Goal: Find specific fact: Find specific fact

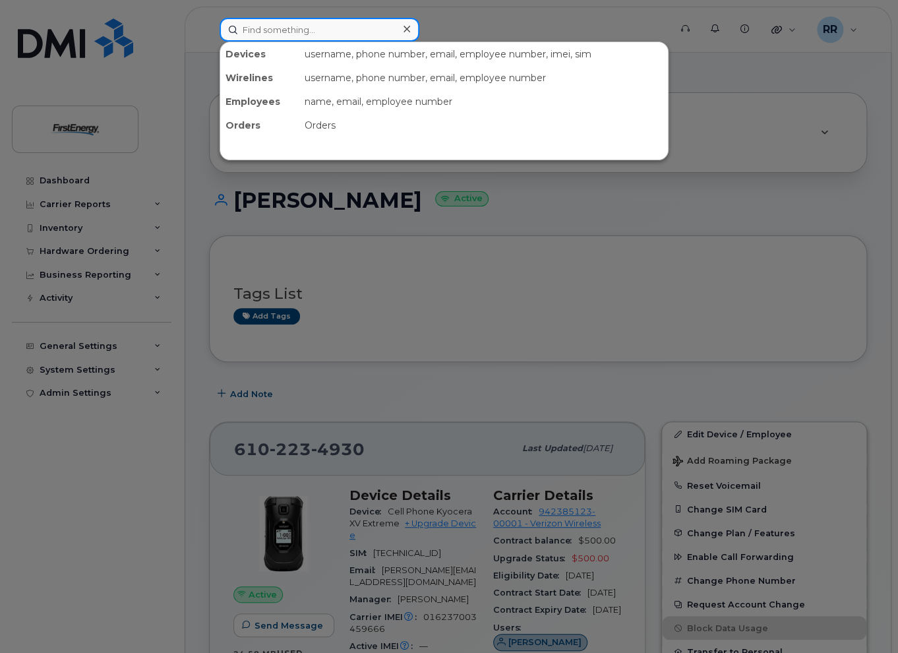
click at [288, 24] on input at bounding box center [320, 30] width 200 height 24
click at [269, 24] on input at bounding box center [320, 30] width 200 height 24
paste input "[PHONE_NUMBER]"
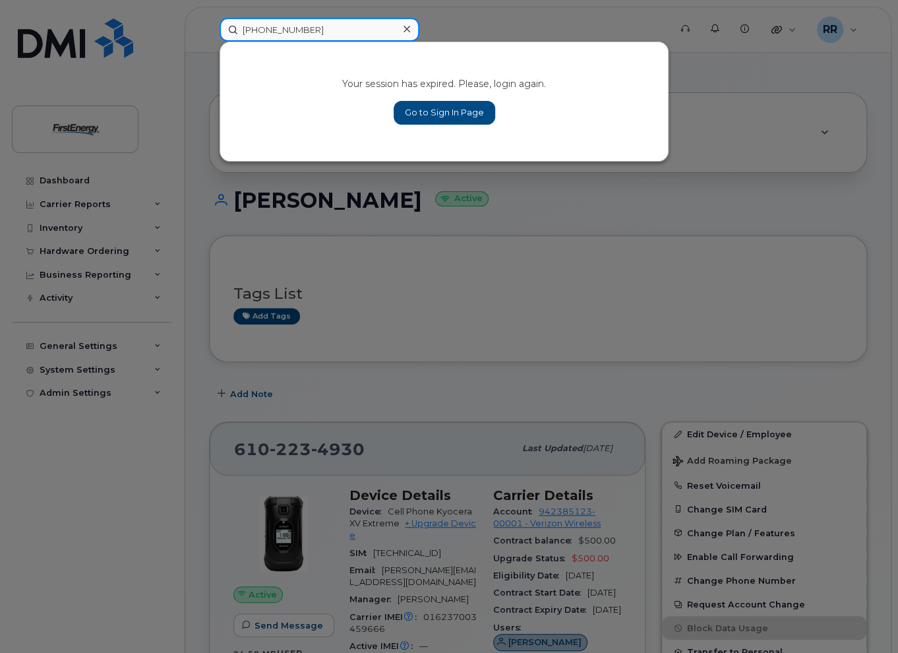
type input "[PHONE_NUMBER]"
click at [454, 113] on link "Go to Sign In Page" at bounding box center [445, 113] width 102 height 24
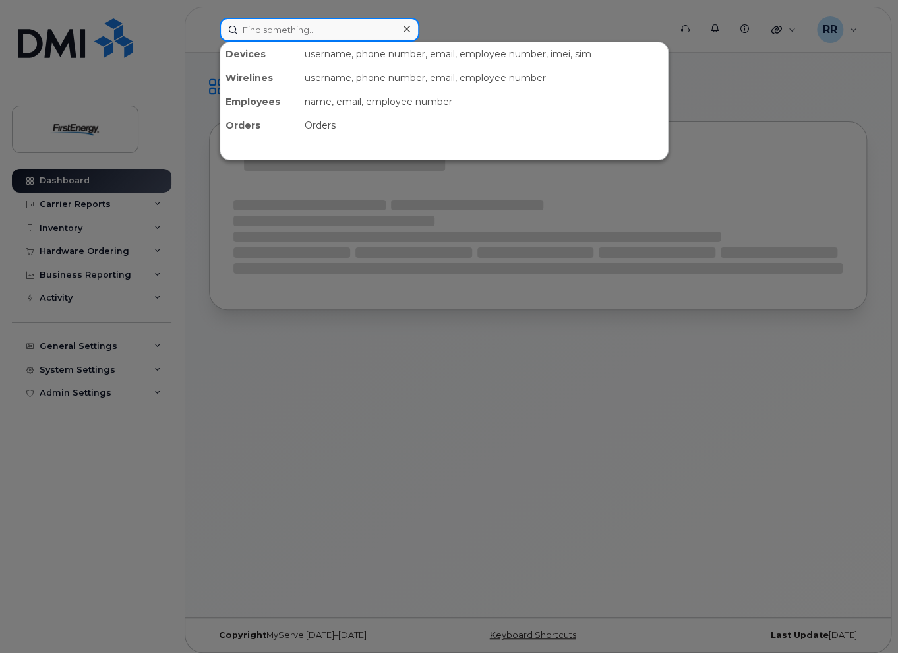
click at [282, 27] on input at bounding box center [320, 30] width 200 height 24
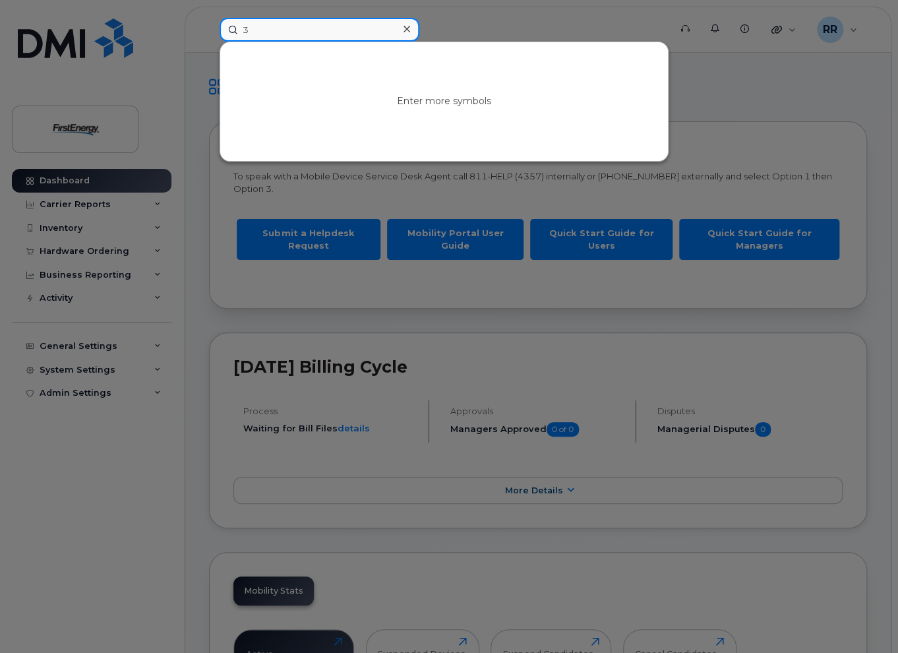
paste input "01-440-6763"
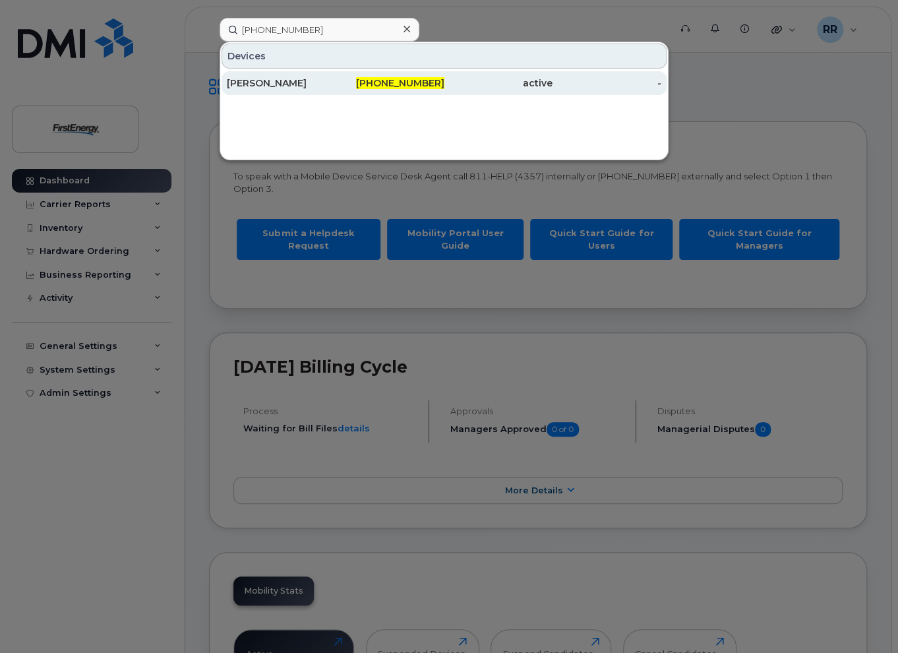
click at [292, 86] on div "[PERSON_NAME]" at bounding box center [281, 82] width 109 height 13
click at [274, 80] on div "[PERSON_NAME]" at bounding box center [281, 82] width 109 height 13
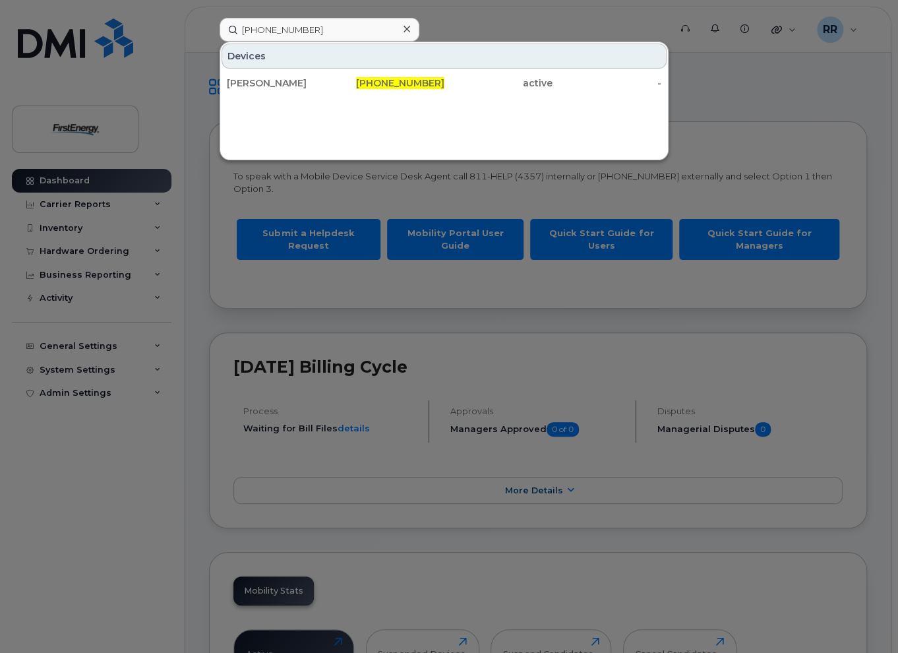
click at [181, 128] on div at bounding box center [449, 326] width 898 height 653
click at [283, 32] on input "301-440-6763" at bounding box center [320, 30] width 200 height 24
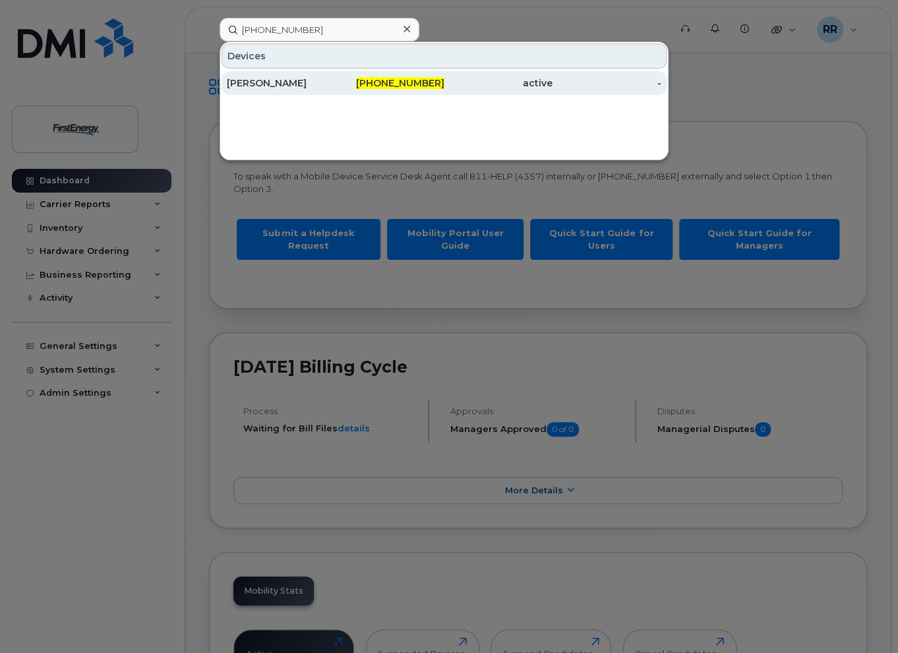
click at [322, 78] on div "[PERSON_NAME]" at bounding box center [281, 82] width 109 height 13
click at [398, 80] on span "301-440-6763" at bounding box center [400, 83] width 88 height 12
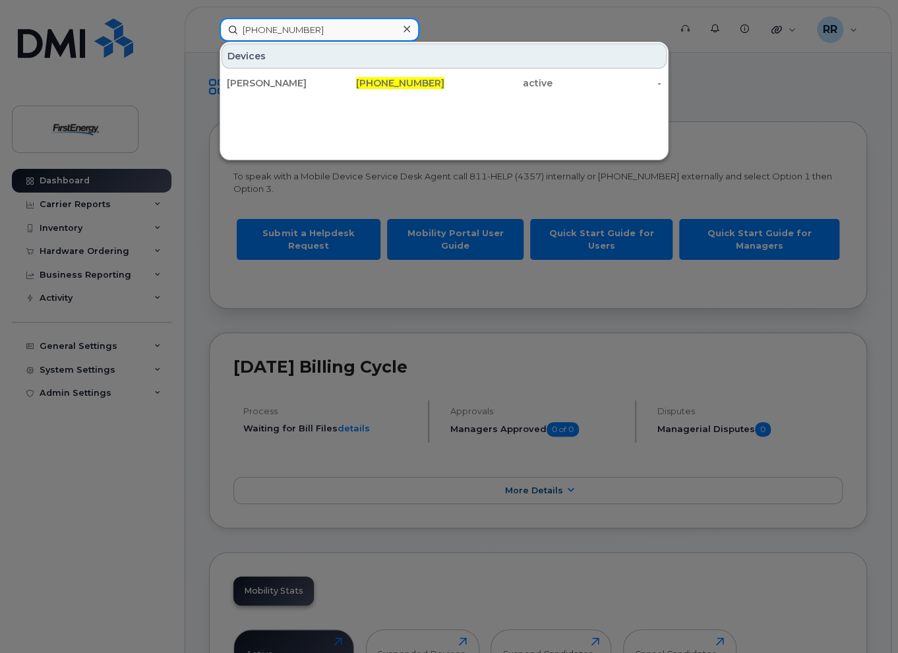
drag, startPoint x: 315, startPoint y: 26, endPoint x: 204, endPoint y: 26, distance: 110.8
click at [209, 26] on div "301-440-6763 Devices John E Raidt Jr 301-440-6763 active -" at bounding box center [440, 30] width 463 height 24
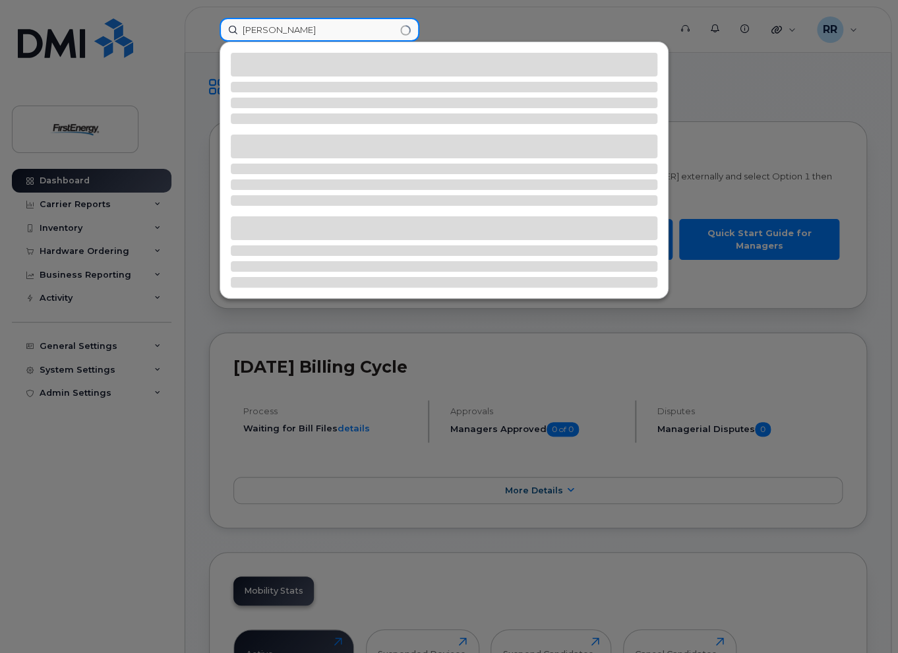
type input "raidt"
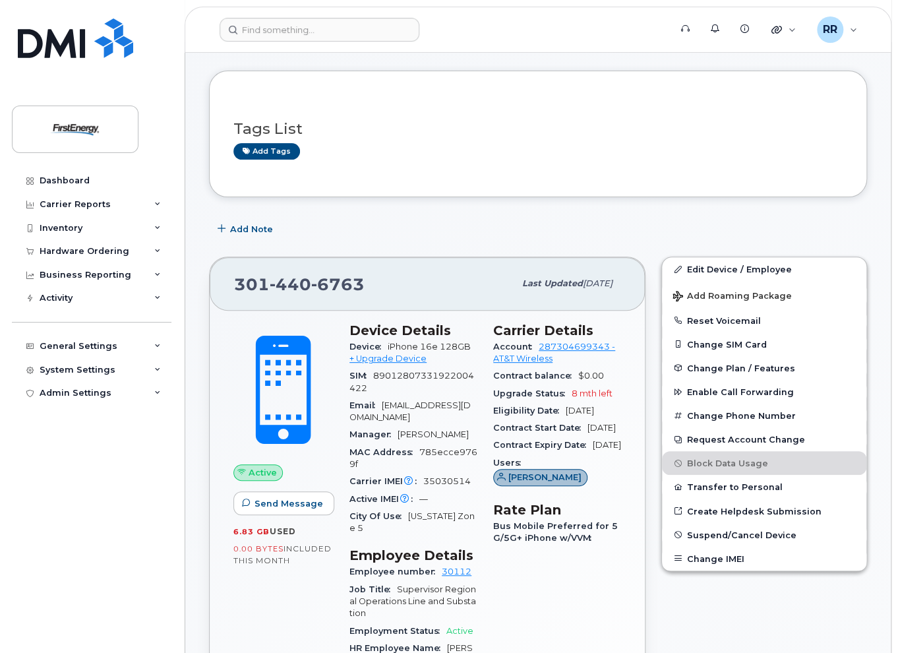
scroll to position [132, 0]
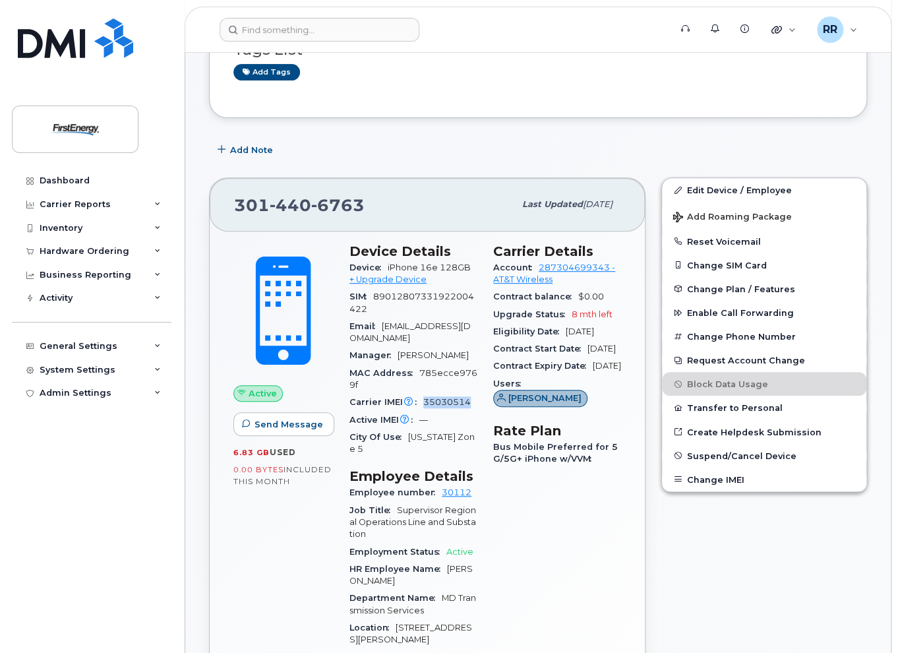
drag, startPoint x: 424, startPoint y: 399, endPoint x: 470, endPoint y: 397, distance: 46.2
click at [470, 397] on div "Carrier IMEI Carrier IMEI is reported during the last billing cycle or change o…" at bounding box center [413, 402] width 128 height 17
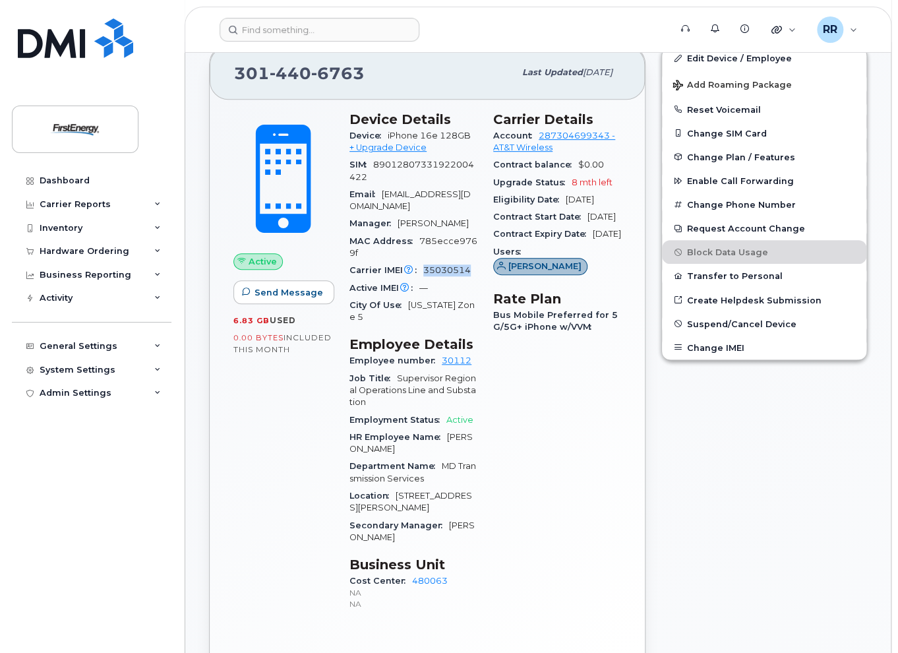
scroll to position [198, 0]
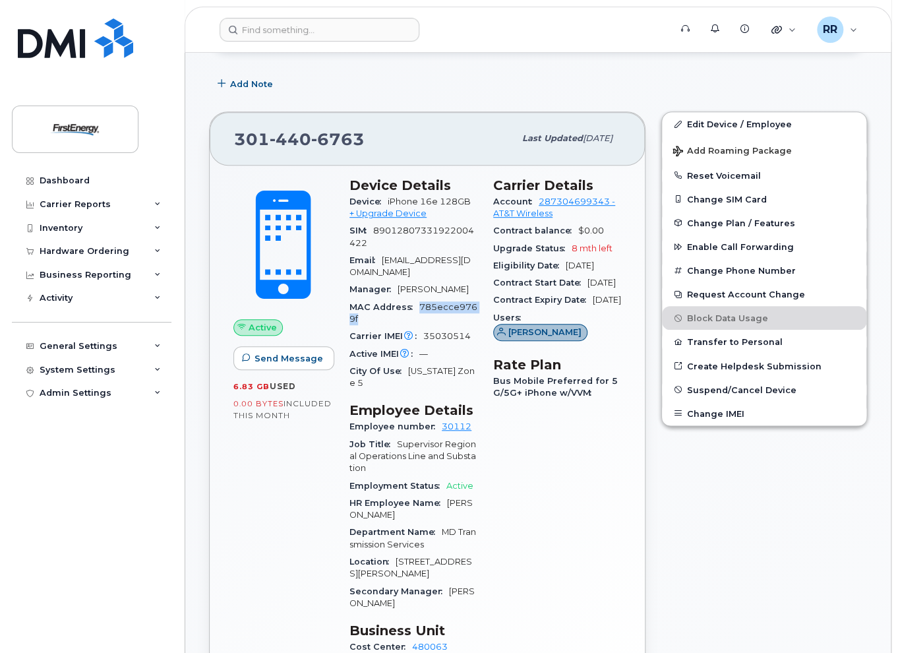
drag, startPoint x: 417, startPoint y: 303, endPoint x: 425, endPoint y: 315, distance: 13.9
click at [425, 315] on div "MAC Address 785ecce9769f" at bounding box center [413, 314] width 128 height 30
copy span "785ecce9769f"
drag, startPoint x: 54, startPoint y: 467, endPoint x: 245, endPoint y: 419, distance: 197.2
click at [54, 467] on div "Dashboard Carrier Reports Monthly Billing Data Daily Data Pooling Average Costi…" at bounding box center [93, 401] width 163 height 464
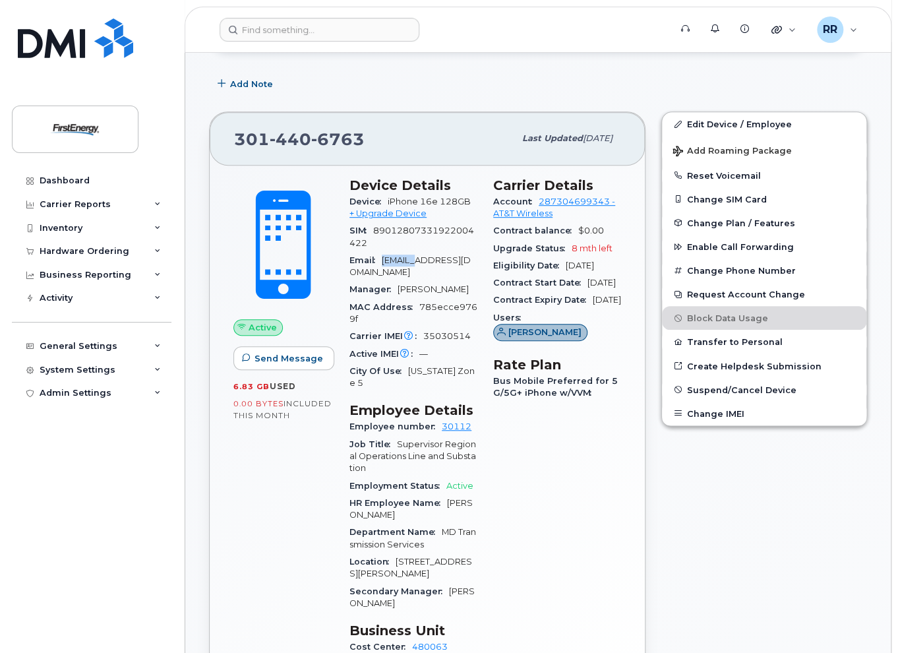
drag, startPoint x: 382, startPoint y: 256, endPoint x: 415, endPoint y: 258, distance: 32.3
click at [415, 258] on div "Email [EMAIL_ADDRESS][DOMAIN_NAME]" at bounding box center [413, 267] width 128 height 30
copy span "jraidt@"
